Goal: Check status: Check status

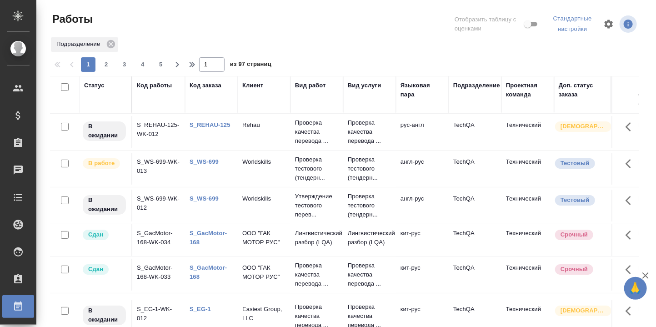
drag, startPoint x: 90, startPoint y: 83, endPoint x: 98, endPoint y: 106, distance: 24.4
click at [90, 83] on div "Статус" at bounding box center [94, 85] width 20 height 9
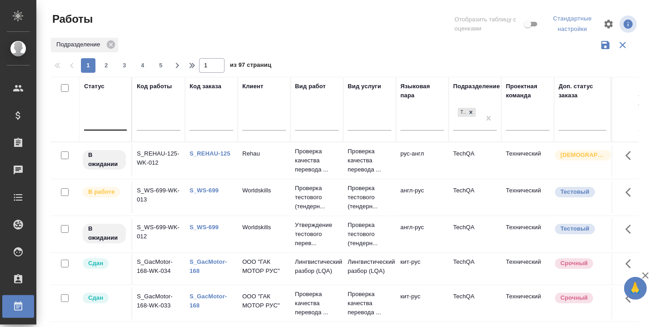
click at [99, 124] on div at bounding box center [105, 121] width 43 height 13
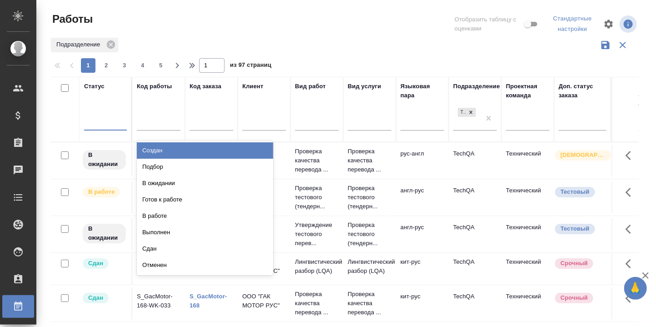
click at [160, 152] on div "Создан" at bounding box center [205, 150] width 136 height 16
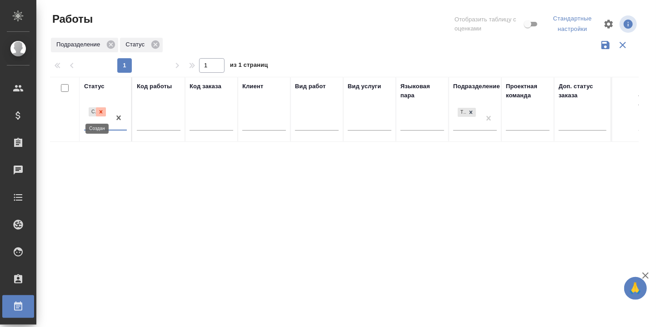
click at [102, 114] on icon at bounding box center [101, 112] width 6 height 6
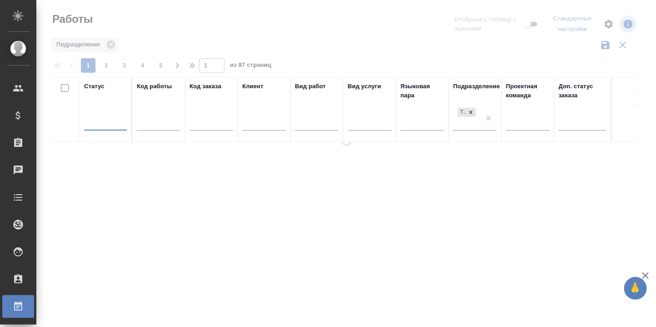
click at [101, 125] on div at bounding box center [105, 121] width 43 height 13
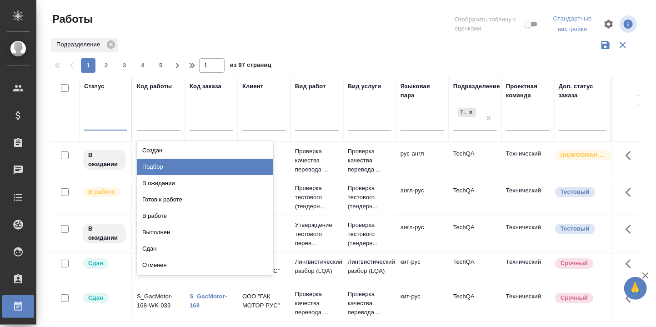
click at [157, 166] on div "Подбор" at bounding box center [205, 167] width 136 height 16
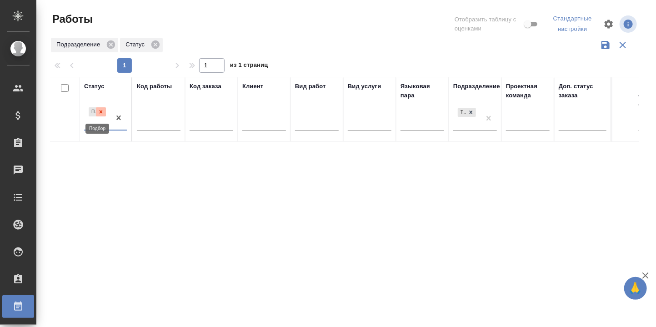
click at [101, 113] on icon at bounding box center [101, 112] width 6 height 6
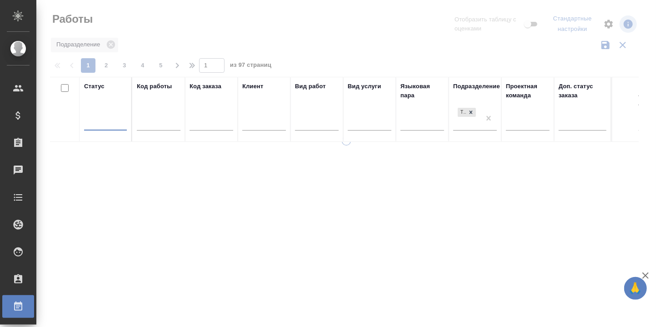
click at [95, 122] on div at bounding box center [105, 121] width 43 height 13
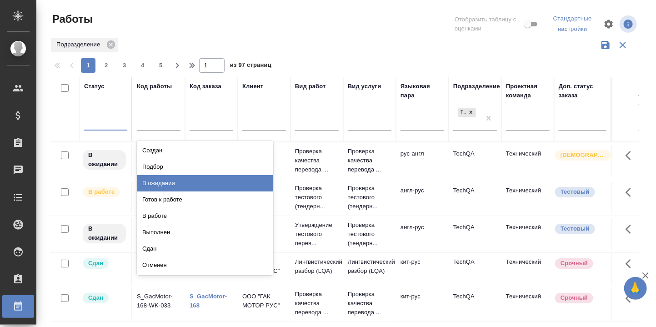
click at [160, 181] on div "В ожидании" at bounding box center [205, 183] width 136 height 16
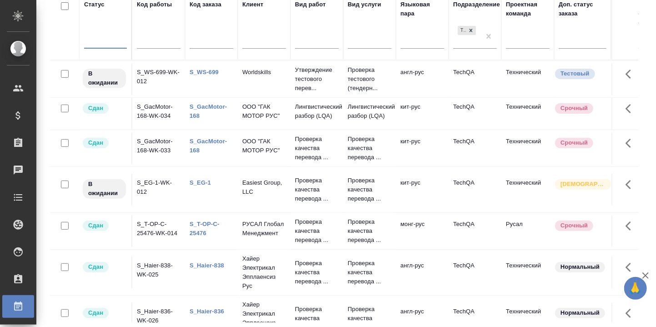
scroll to position [15, 0]
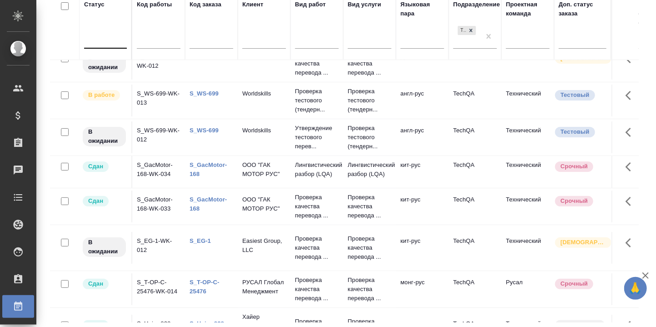
click at [206, 166] on link "S_GacMotor-168" at bounding box center [207, 169] width 37 height 16
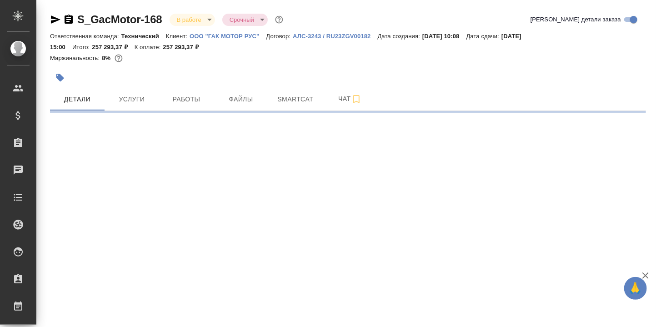
select select "RU"
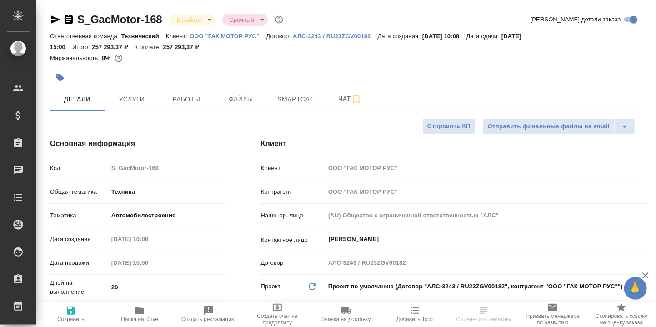
type textarea "x"
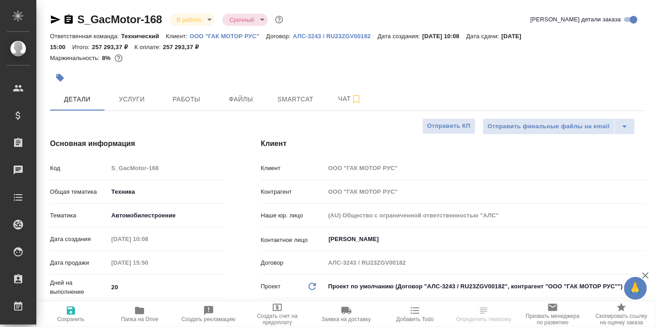
type textarea "x"
drag, startPoint x: 135, startPoint y: 314, endPoint x: 149, endPoint y: 306, distance: 16.3
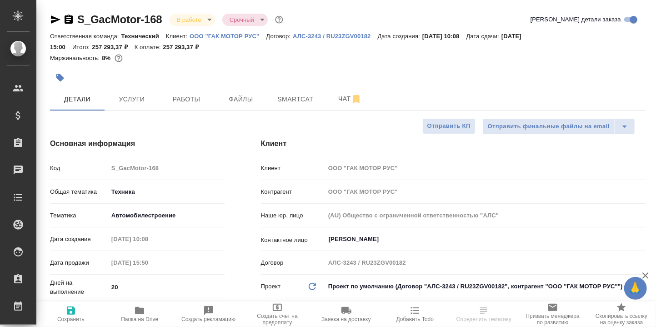
click at [135, 314] on icon "button" at bounding box center [139, 310] width 11 height 11
type textarea "x"
select select "RU"
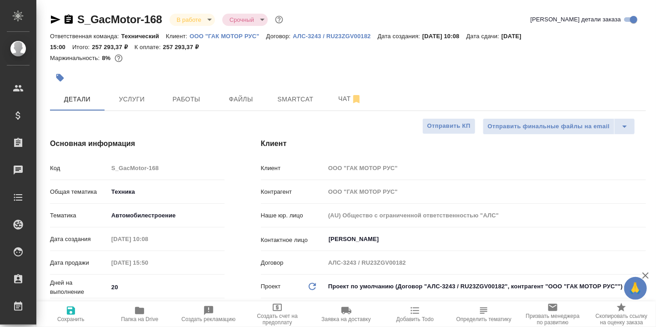
type textarea "x"
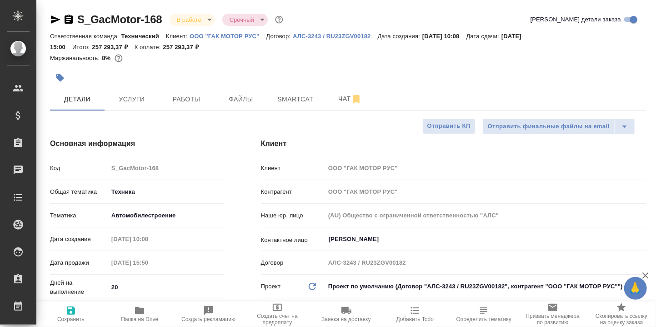
type textarea "x"
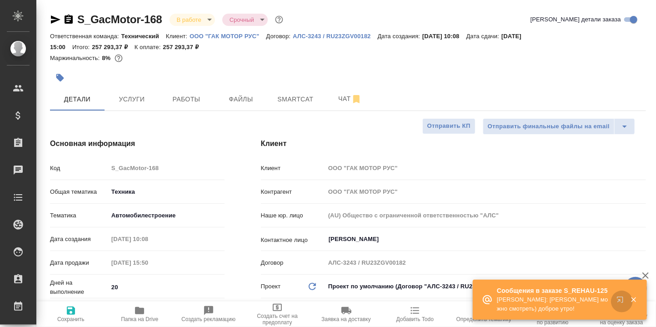
click at [620, 298] on icon "button" at bounding box center [621, 301] width 11 height 11
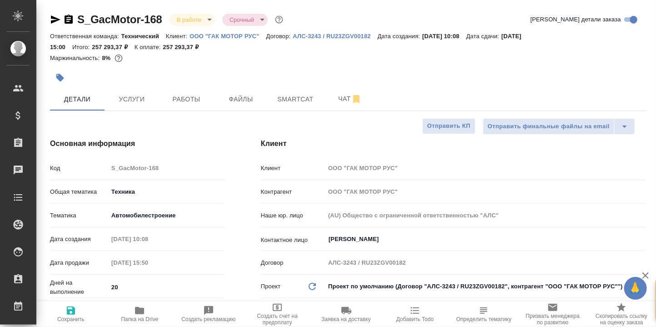
type textarea "x"
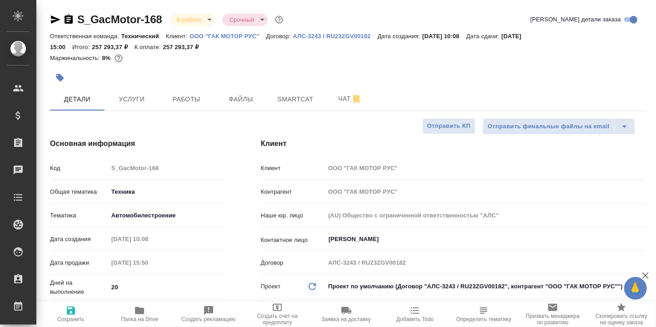
type textarea "x"
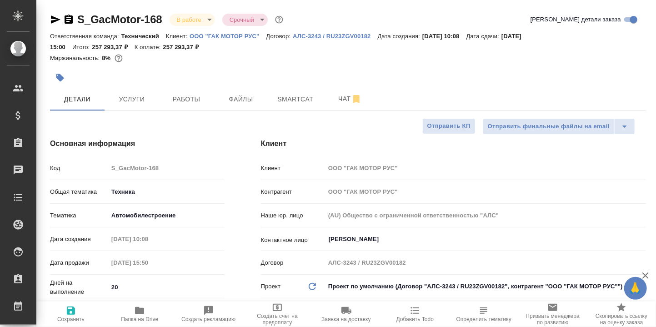
type textarea "x"
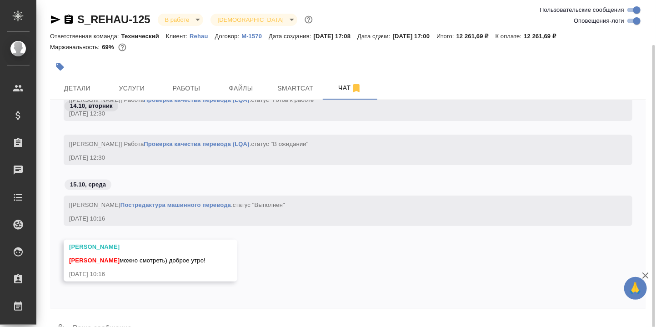
scroll to position [23, 0]
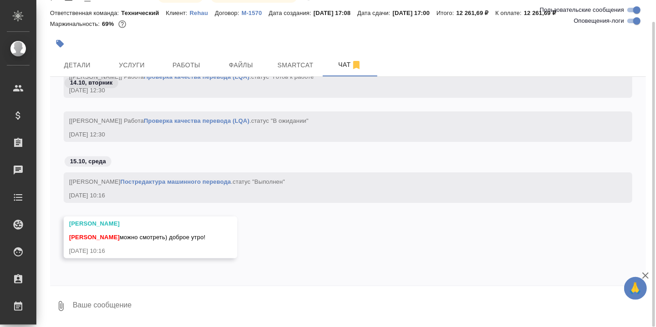
click at [110, 307] on textarea at bounding box center [359, 305] width 574 height 31
type textarea ">"
type textarea "[PERSON_NAME], хорошо."
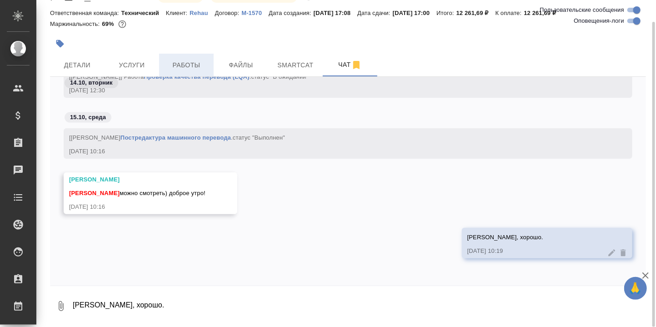
click at [181, 61] on span "Работы" at bounding box center [186, 65] width 44 height 11
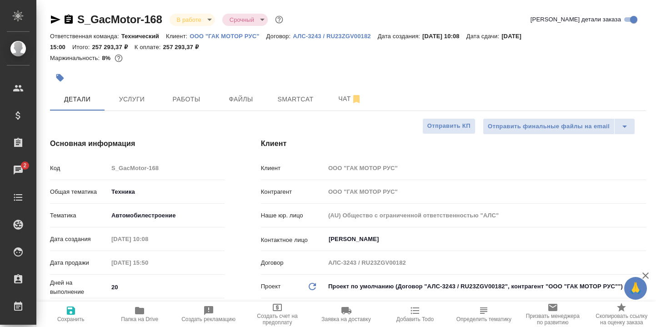
select select "RU"
click at [137, 313] on icon "button" at bounding box center [139, 310] width 9 height 7
